Goal: Information Seeking & Learning: Learn about a topic

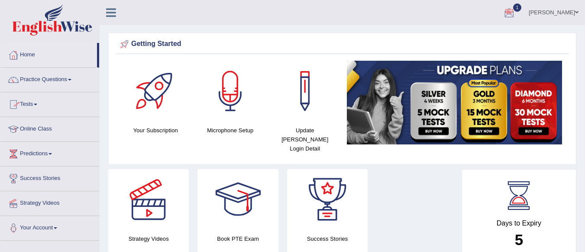
click at [516, 10] on div at bounding box center [509, 12] width 13 height 13
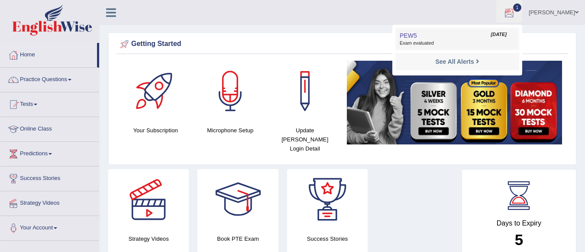
click at [499, 38] on link "PEW5 Aug 31, 2025 Exam evaluated" at bounding box center [458, 39] width 120 height 18
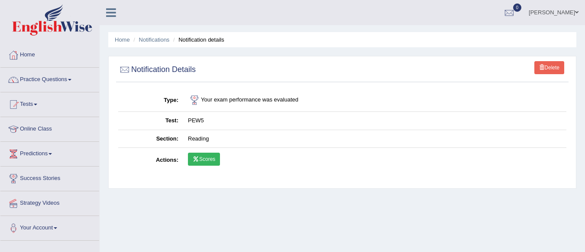
click at [200, 155] on link "Scores" at bounding box center [204, 158] width 32 height 13
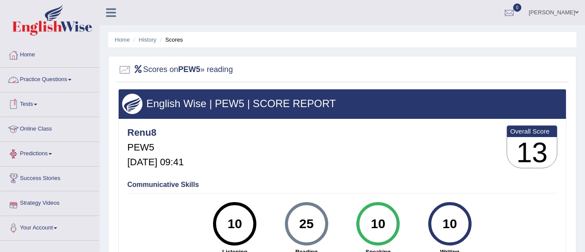
click at [67, 75] on link "Practice Questions" at bounding box center [49, 79] width 99 height 22
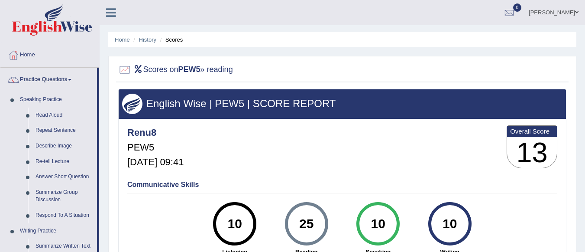
scroll to position [220, 0]
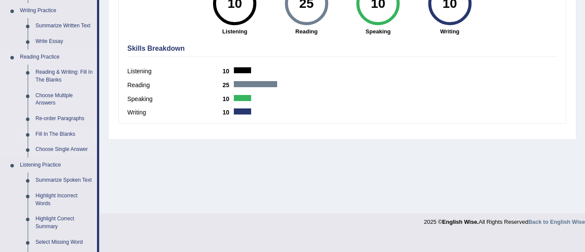
click at [62, 133] on link "Fill In The Blanks" at bounding box center [64, 134] width 65 height 16
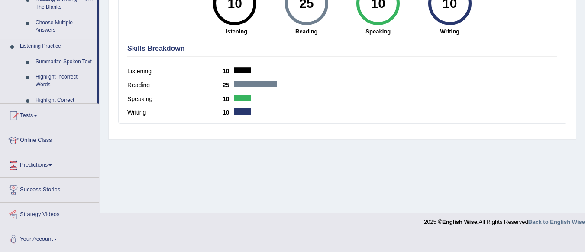
scroll to position [114, 0]
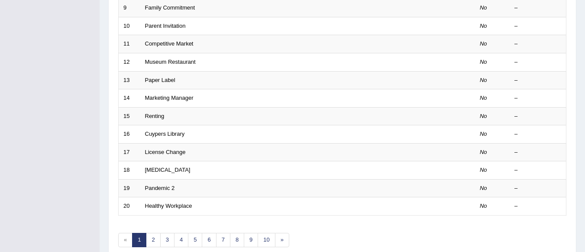
scroll to position [322, 0]
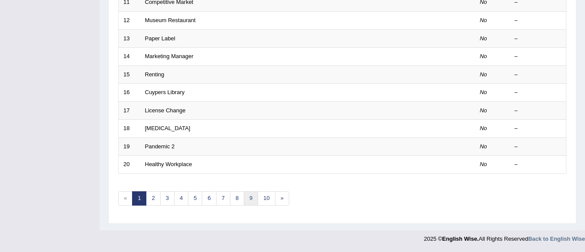
click at [249, 197] on link "9" at bounding box center [251, 198] width 14 height 14
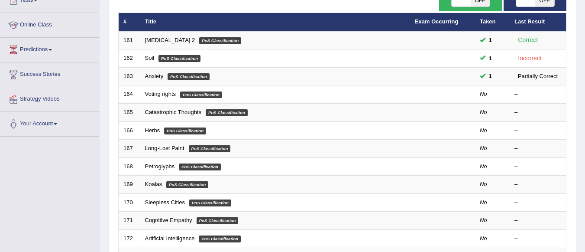
scroll to position [121, 0]
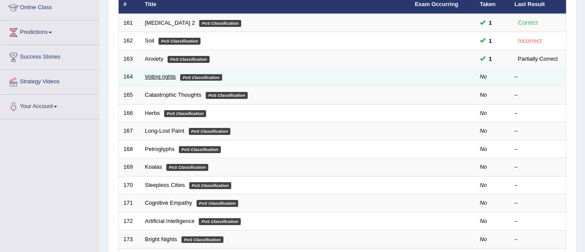
click at [161, 78] on link "Voting rights" at bounding box center [160, 76] width 31 height 6
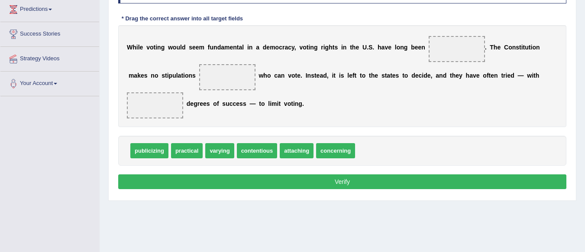
scroll to position [127, 0]
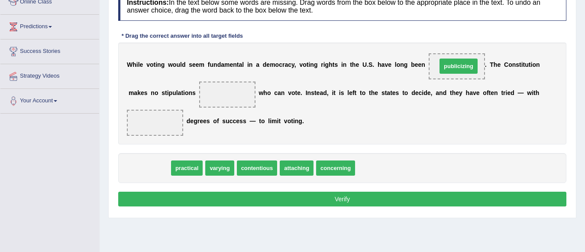
drag, startPoint x: 146, startPoint y: 166, endPoint x: 455, endPoint y: 64, distance: 325.6
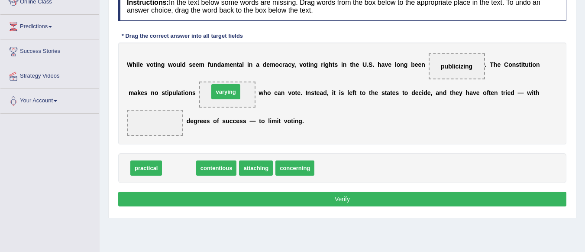
drag, startPoint x: 172, startPoint y: 172, endPoint x: 218, endPoint y: 96, distance: 89.5
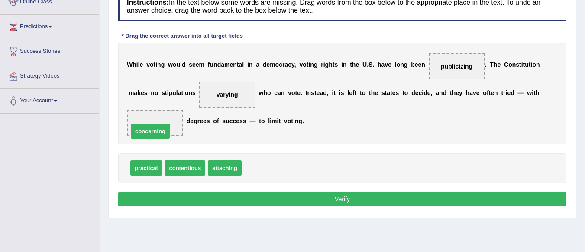
drag, startPoint x: 267, startPoint y: 173, endPoint x: 152, endPoint y: 136, distance: 120.6
click at [269, 199] on button "Verify" at bounding box center [342, 198] width 448 height 15
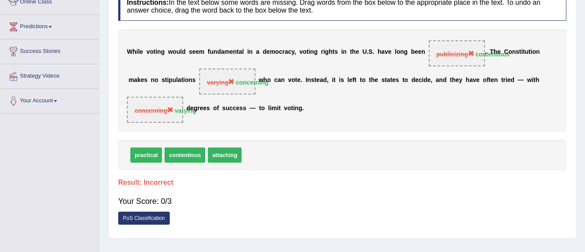
scroll to position [110, 0]
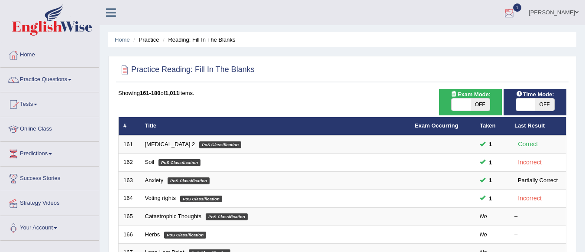
click at [516, 12] on div at bounding box center [509, 12] width 13 height 13
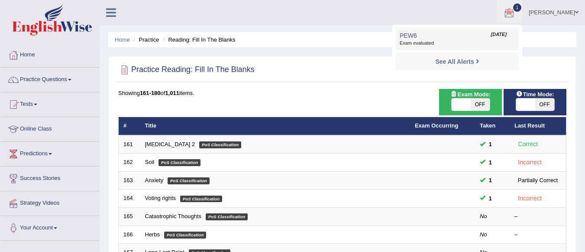
click at [472, 39] on link "PEW6 Aug 31, 2025 Exam evaluated" at bounding box center [458, 39] width 120 height 18
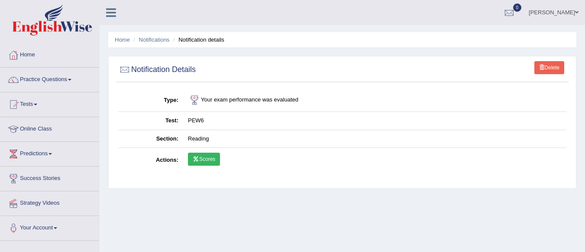
click at [206, 155] on link "Scores" at bounding box center [204, 158] width 32 height 13
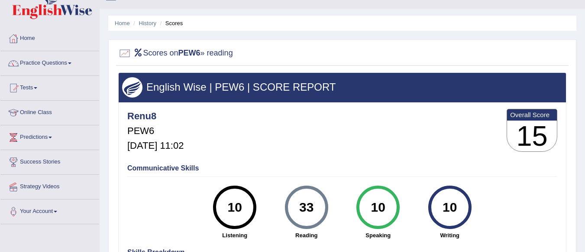
scroll to position [17, 0]
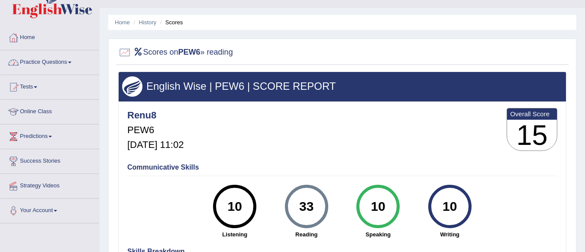
click at [61, 61] on link "Practice Questions" at bounding box center [49, 61] width 99 height 22
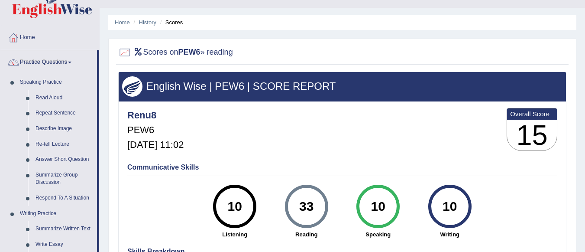
scroll to position [237, 0]
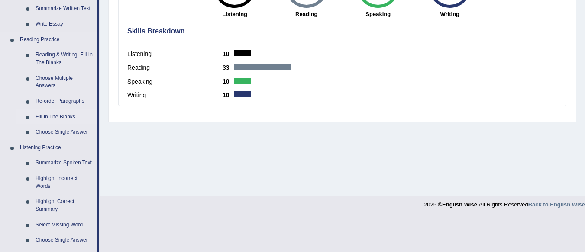
click at [64, 113] on link "Fill In The Blanks" at bounding box center [64, 117] width 65 height 16
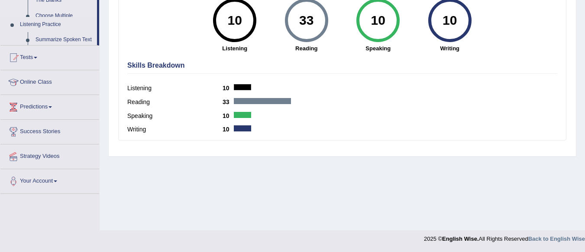
scroll to position [132, 0]
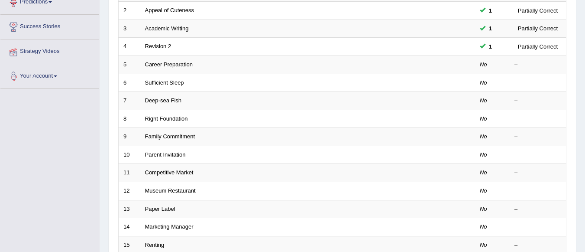
scroll to position [322, 0]
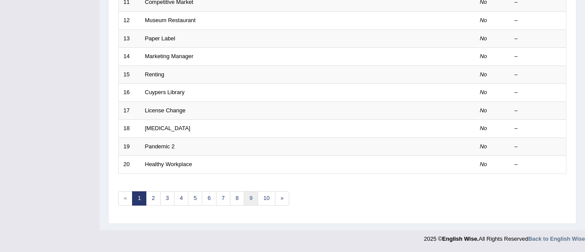
click at [252, 198] on link "9" at bounding box center [251, 198] width 14 height 14
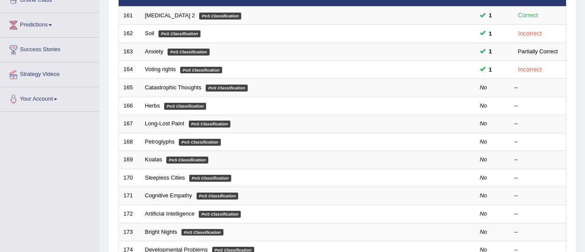
scroll to position [139, 0]
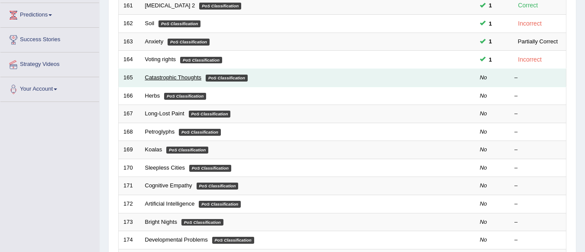
click at [169, 78] on link "Catastrophic Thoughts" at bounding box center [173, 77] width 57 height 6
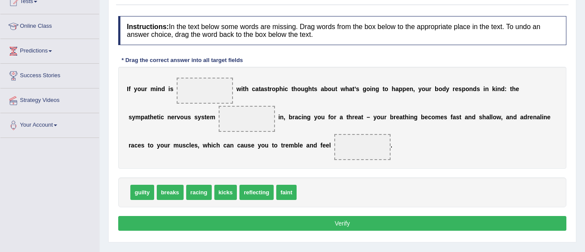
scroll to position [104, 0]
